Goal: Task Accomplishment & Management: Manage account settings

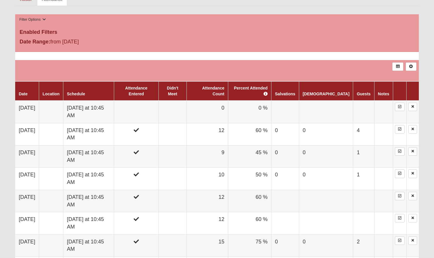
scroll to position [226, 0]
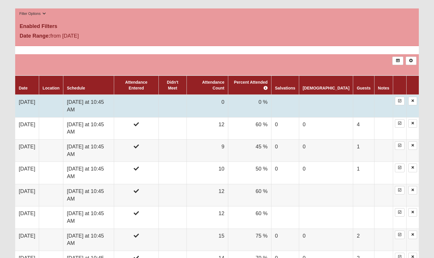
click at [27, 95] on td "[DATE]" at bounding box center [27, 106] width 24 height 22
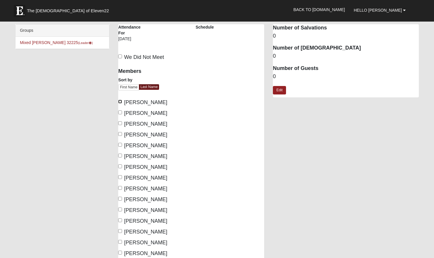
click at [120, 102] on input "Barry, Debbie" at bounding box center [120, 102] width 4 height 4
checkbox input "true"
click at [120, 110] on label "[PERSON_NAME]" at bounding box center [142, 113] width 49 height 8
click at [120, 111] on input "[PERSON_NAME]" at bounding box center [120, 113] width 4 height 4
checkbox input "true"
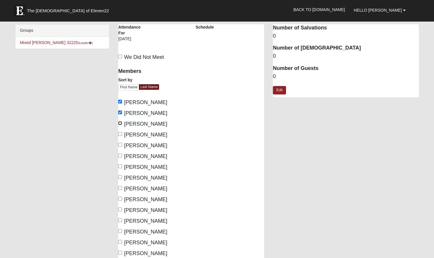
click at [120, 123] on input "[PERSON_NAME]" at bounding box center [120, 123] width 4 height 4
checkbox input "true"
click at [118, 133] on div "Members Sort by First Name Last Name Barry, Debbie Cathey, Donna Cathey, Steve …" at bounding box center [152, 193] width 77 height 259
click at [120, 134] on input "Comerford, Lisa" at bounding box center [120, 134] width 4 height 4
checkbox input "true"
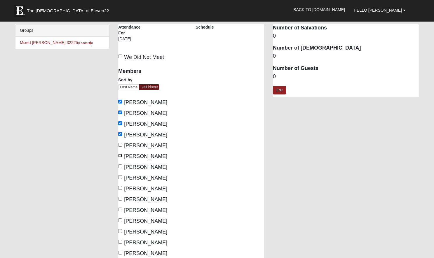
click at [120, 156] on input "Evans, Patrick" at bounding box center [120, 156] width 4 height 4
checkbox input "true"
click at [121, 177] on input "Hughes, Larry" at bounding box center [120, 177] width 4 height 4
checkbox input "true"
click at [119, 198] on input "Martin, Arline" at bounding box center [120, 199] width 4 height 4
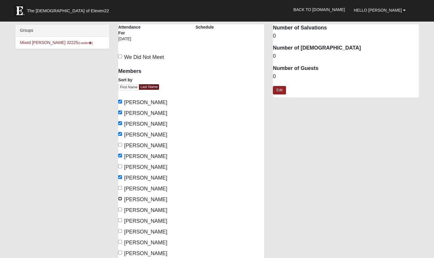
checkbox input "true"
click at [120, 231] on input "Purvis, Joe" at bounding box center [120, 231] width 4 height 4
click at [119, 231] on input "Purvis, Joe" at bounding box center [120, 231] width 4 height 4
checkbox input "false"
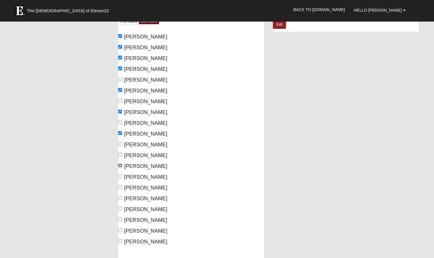
scroll to position [76, 0]
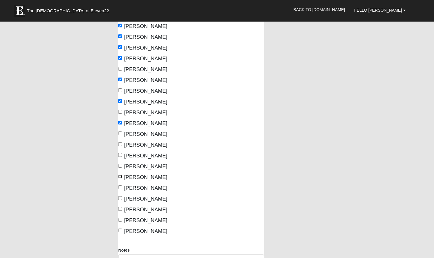
click at [119, 178] on input "Stanfill, Donna" at bounding box center [120, 177] width 4 height 4
checkbox input "true"
click at [117, 189] on div "Members Sort by First Name Last Name Barry, Debbie Cathey, Donna Cathey, Steve …" at bounding box center [152, 117] width 77 height 259
click at [121, 187] on input "Stanfill, Harold" at bounding box center [120, 188] width 4 height 4
checkbox input "true"
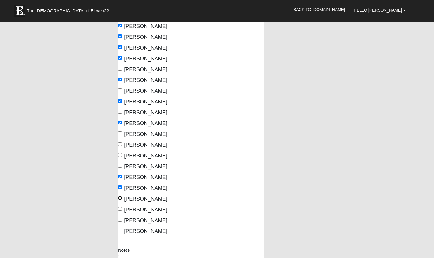
click at [120, 199] on input "Starr, Dolores" at bounding box center [120, 198] width 4 height 4
checkbox input "true"
click at [120, 209] on input "Starr, Richard" at bounding box center [120, 209] width 4 height 4
checkbox input "true"
click at [120, 219] on input "Taylor, Al" at bounding box center [120, 220] width 4 height 4
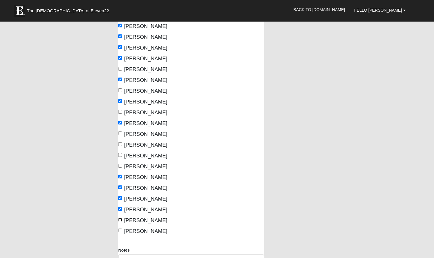
checkbox input "true"
click at [120, 230] on input "Van Winkle, Michelle" at bounding box center [120, 231] width 4 height 4
checkbox input "true"
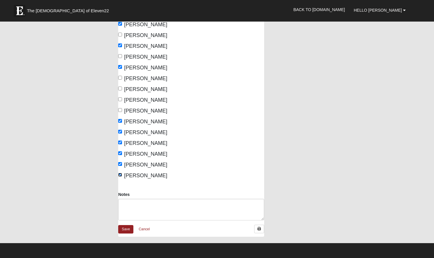
scroll to position [134, 0]
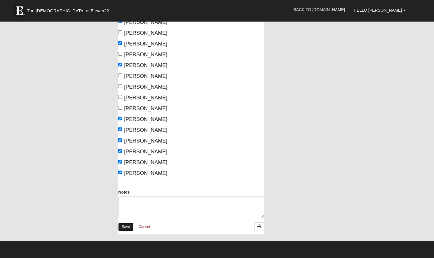
click at [126, 227] on link "Save" at bounding box center [125, 227] width 15 height 8
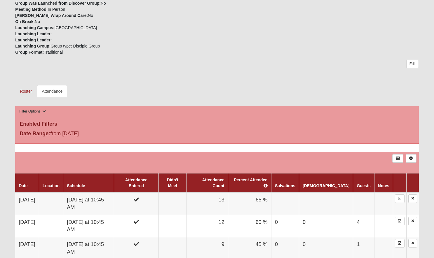
scroll to position [142, 0]
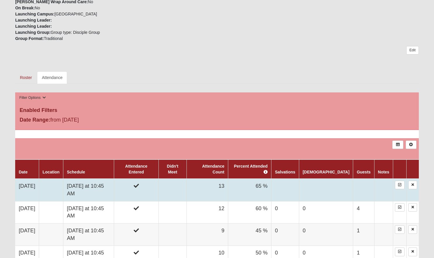
click at [27, 180] on td "[DATE]" at bounding box center [27, 190] width 24 height 22
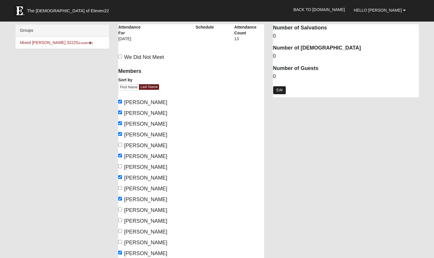
click at [280, 91] on link "Edit" at bounding box center [279, 90] width 13 height 8
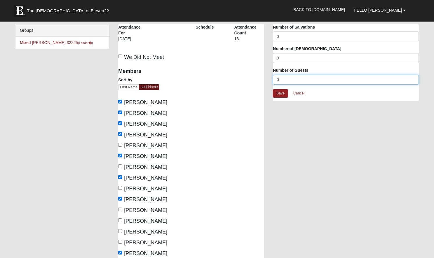
drag, startPoint x: 283, startPoint y: 80, endPoint x: 251, endPoint y: 80, distance: 32.1
click at [251, 80] on div "Mixed Stanfill 32225 Attendance Attendance For 8/17/2025 Schedule Attendance Co…" at bounding box center [268, 199] width 309 height 351
click at [251, 80] on div "Members Sort by First Name Last Name Barry, Debbie Cathey, Donna Cathey, Steve …" at bounding box center [191, 193] width 155 height 259
drag, startPoint x: 284, startPoint y: 80, endPoint x: 274, endPoint y: 79, distance: 9.4
click at [274, 79] on input "0" at bounding box center [346, 80] width 146 height 10
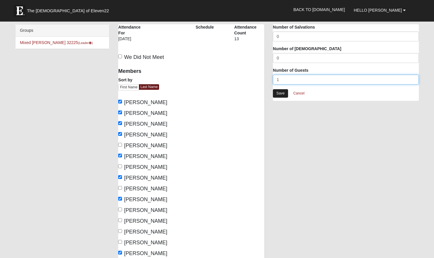
type input "1"
click at [281, 93] on link "Save" at bounding box center [280, 93] width 15 height 8
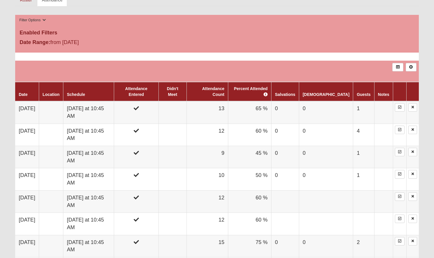
scroll to position [230, 0]
